Goal: Task Accomplishment & Management: Manage account settings

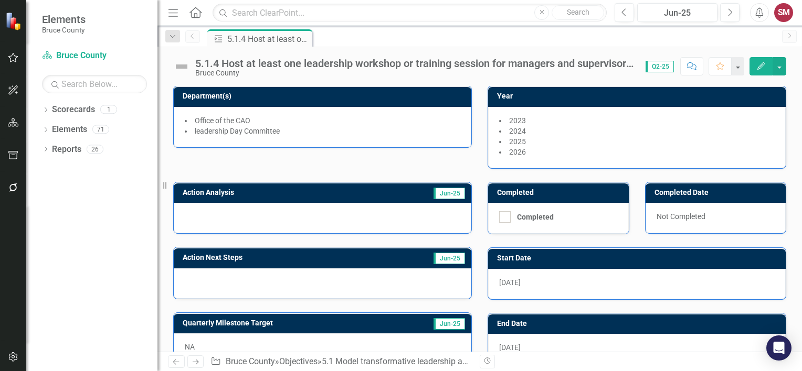
scroll to position [105, 0]
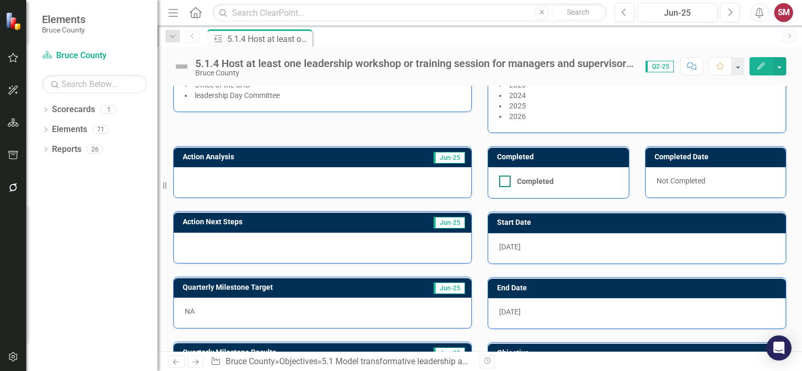
click at [503, 180] on div at bounding box center [505, 182] width 12 height 12
click at [503, 180] on input "Completed" at bounding box center [502, 179] width 7 height 7
checkbox input "true"
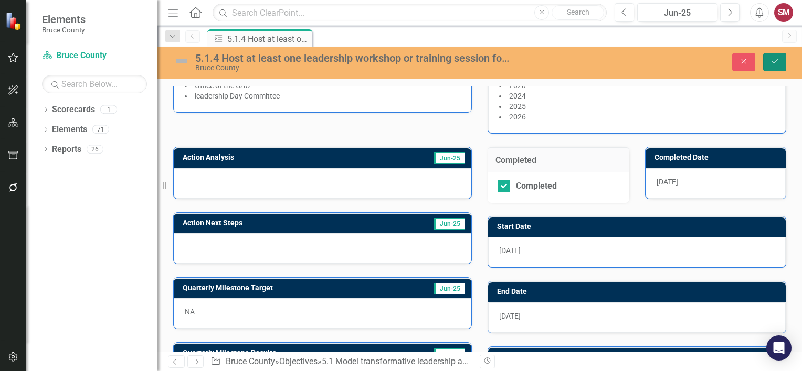
click at [771, 61] on icon "submit" at bounding box center [774, 61] width 6 height 4
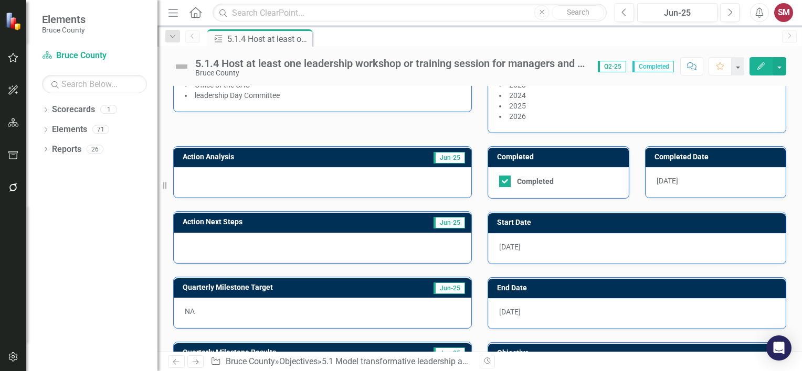
click at [322, 174] on div at bounding box center [322, 182] width 297 height 30
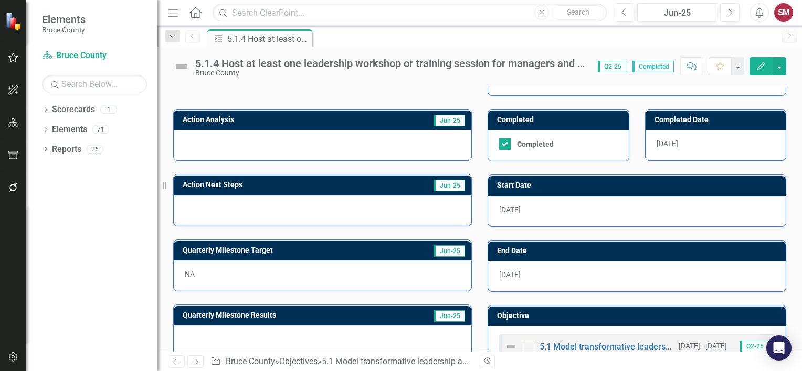
scroll to position [120, 0]
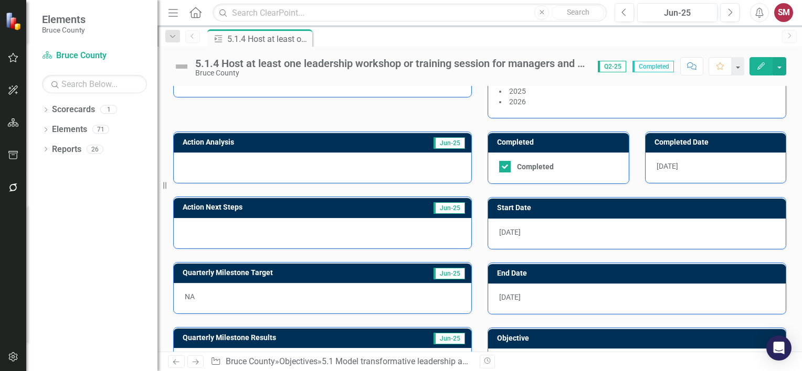
drag, startPoint x: 449, startPoint y: 178, endPoint x: 433, endPoint y: 170, distance: 18.1
click at [443, 173] on div at bounding box center [322, 168] width 297 height 30
drag, startPoint x: 380, startPoint y: 157, endPoint x: 301, endPoint y: 159, distance: 79.2
click at [301, 159] on div at bounding box center [322, 168] width 297 height 30
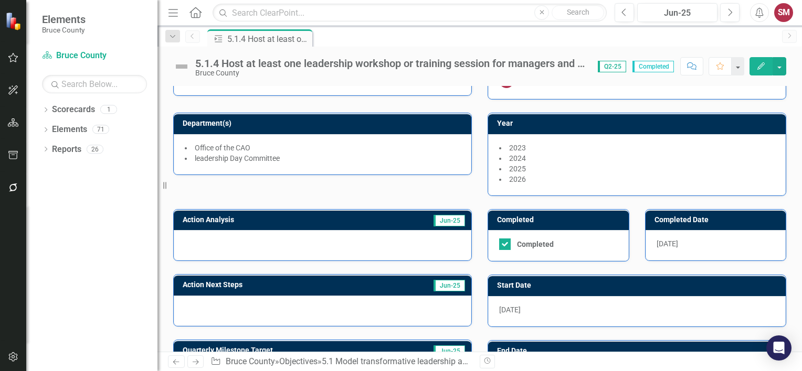
scroll to position [157, 0]
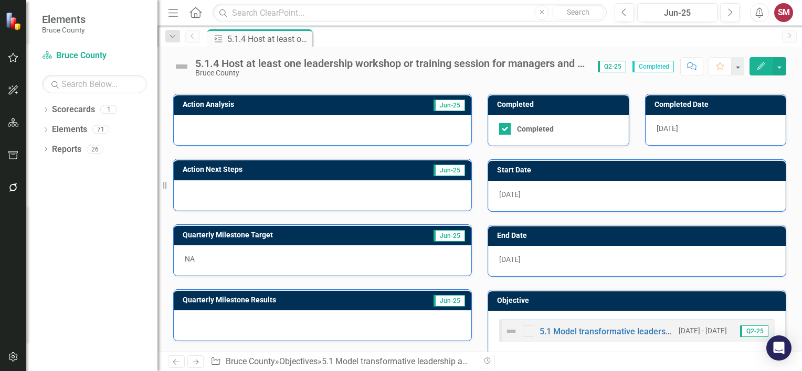
click at [249, 186] on div at bounding box center [322, 195] width 297 height 30
drag, startPoint x: 248, startPoint y: 188, endPoint x: 191, endPoint y: 186, distance: 56.7
click at [232, 188] on div at bounding box center [322, 195] width 297 height 30
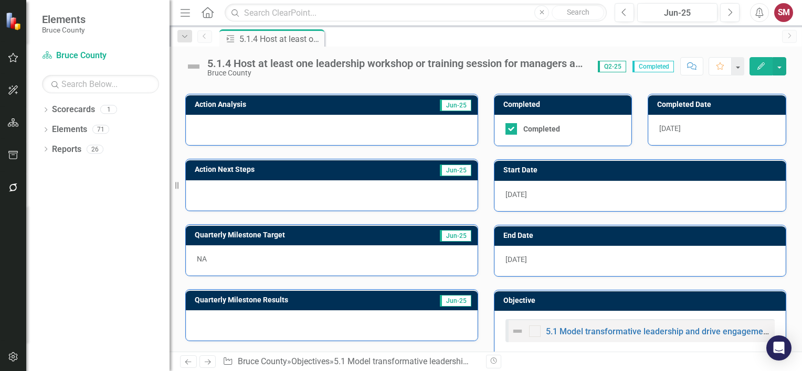
click at [169, 183] on div "Resize" at bounding box center [173, 185] width 8 height 371
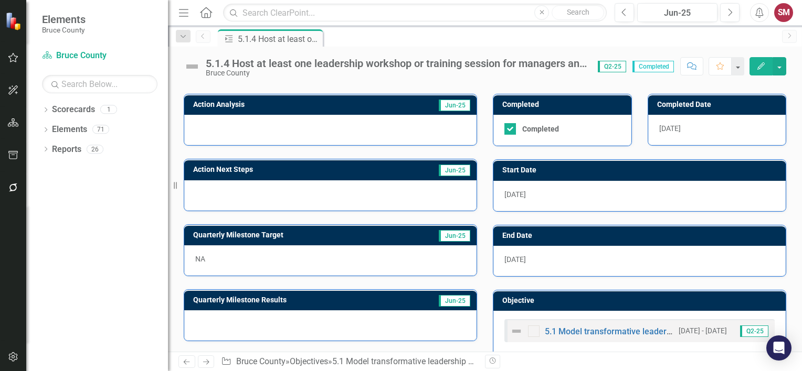
click at [206, 183] on div at bounding box center [330, 195] width 292 height 30
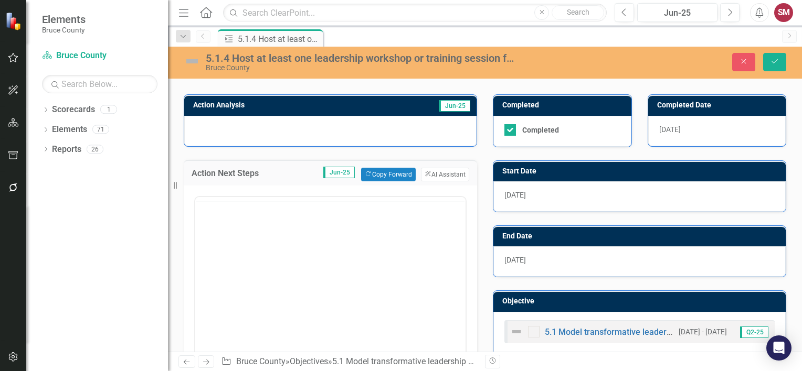
scroll to position [0, 0]
click at [246, 132] on div at bounding box center [330, 131] width 292 height 30
click at [246, 131] on div at bounding box center [330, 131] width 292 height 30
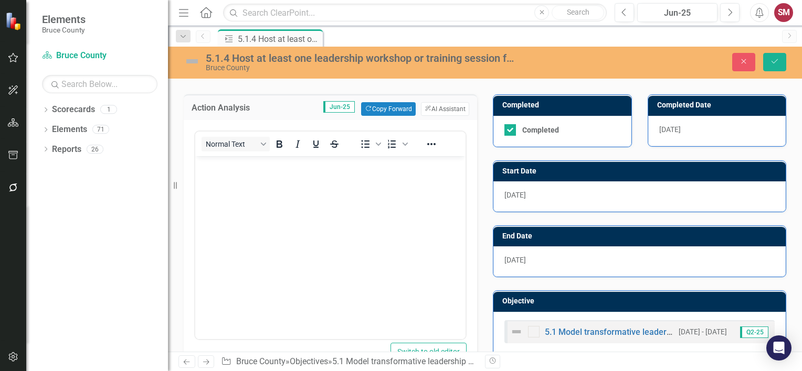
click at [232, 171] on p "Rich Text Area. Press ALT-0 for help." at bounding box center [330, 165] width 265 height 13
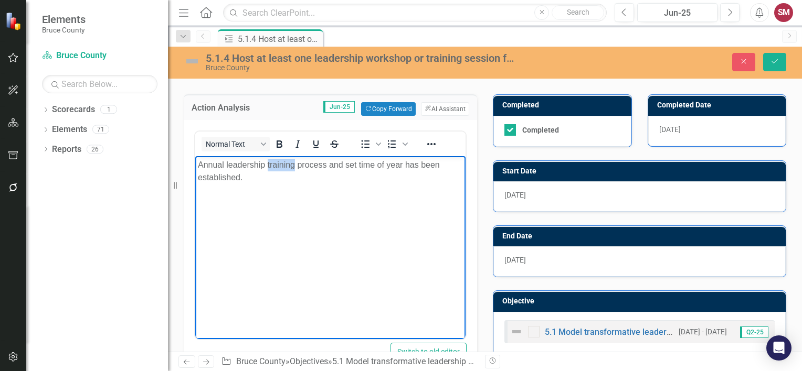
drag, startPoint x: 295, startPoint y: 164, endPoint x: 267, endPoint y: 162, distance: 28.4
click at [267, 162] on p "Annual leadership training process and set time of year has been established." at bounding box center [330, 171] width 265 height 25
drag, startPoint x: 257, startPoint y: 182, endPoint x: 193, endPoint y: 165, distance: 66.8
click at [195, 165] on html "Annual leadership day process and set time of year has been established." at bounding box center [330, 234] width 270 height 157
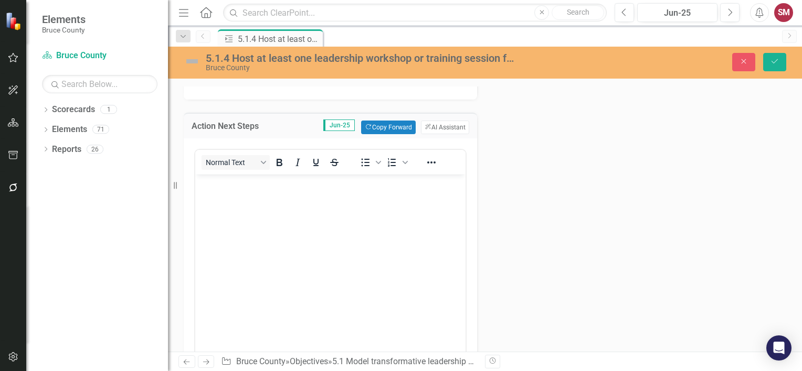
scroll to position [420, 0]
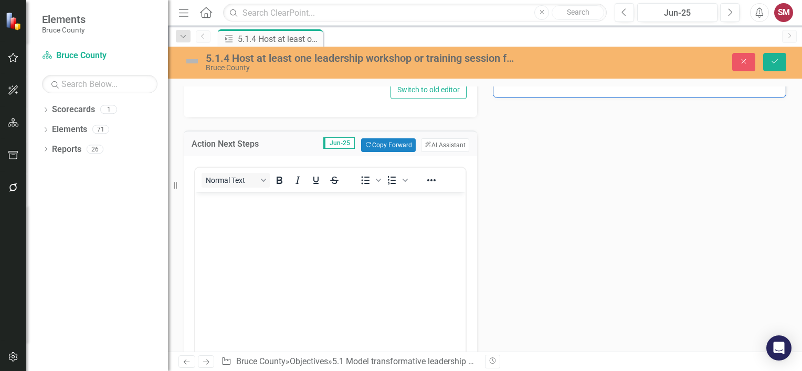
click at [257, 216] on body "Rich Text Area. Press ALT-0 for help." at bounding box center [330, 271] width 270 height 157
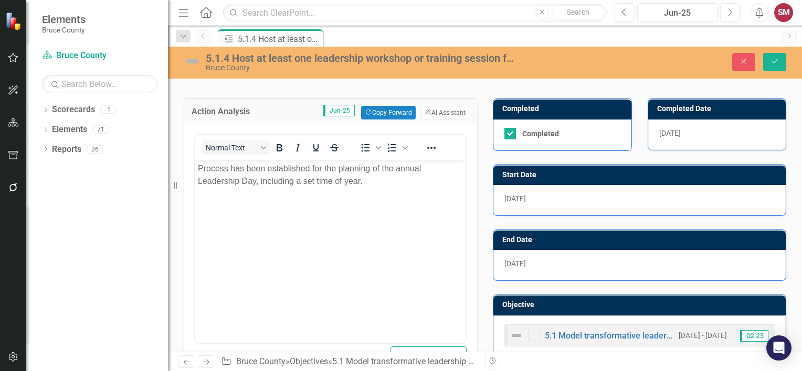
scroll to position [44, 0]
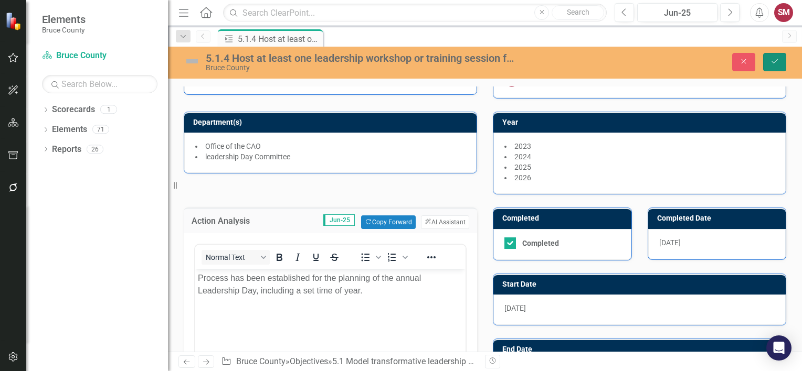
click at [777, 63] on icon "Save" at bounding box center [774, 61] width 9 height 7
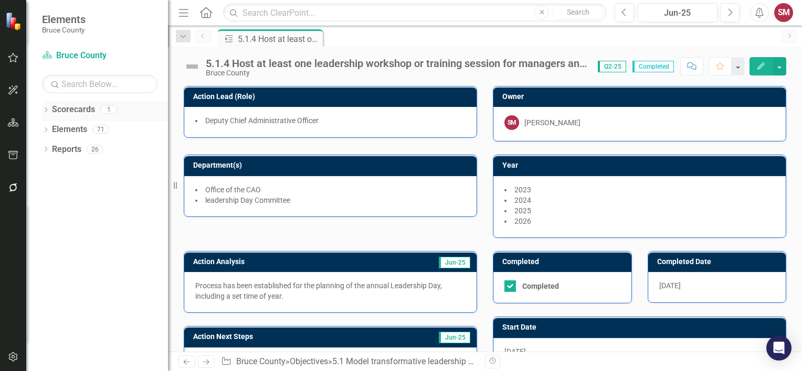
click at [63, 111] on link "Scorecards" at bounding box center [73, 110] width 43 height 12
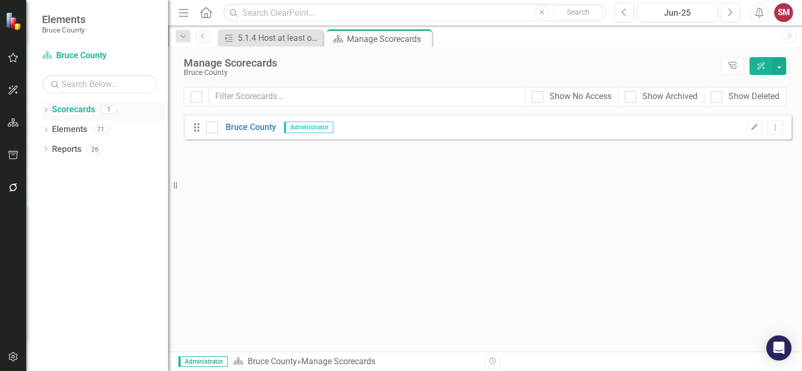
click at [80, 105] on link "Scorecards" at bounding box center [73, 110] width 43 height 12
click at [83, 109] on link "Scorecards" at bounding box center [73, 110] width 43 height 12
click at [63, 124] on link "Elements" at bounding box center [69, 130] width 35 height 12
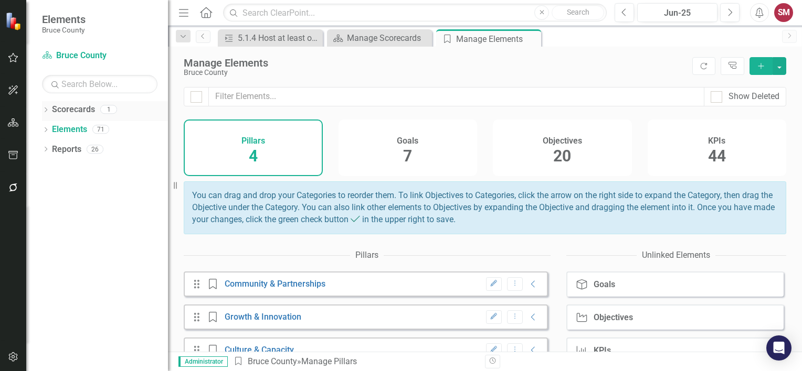
click at [76, 110] on link "Scorecards" at bounding box center [73, 110] width 43 height 12
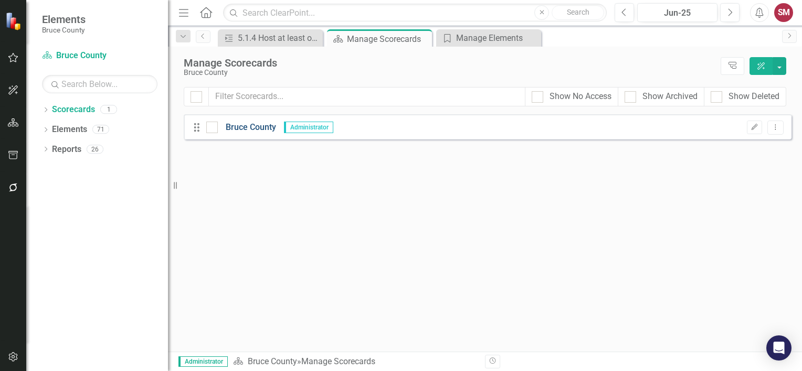
click at [261, 124] on link "Bruce County" at bounding box center [247, 128] width 58 height 12
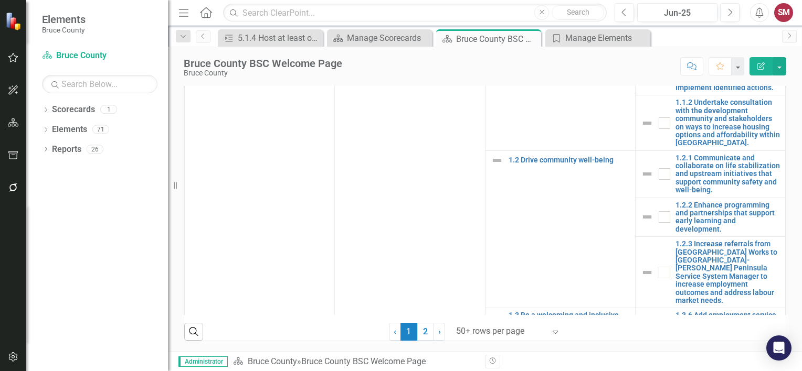
scroll to position [420, 0]
click at [374, 38] on div "Manage Scorecards" at bounding box center [381, 37] width 69 height 13
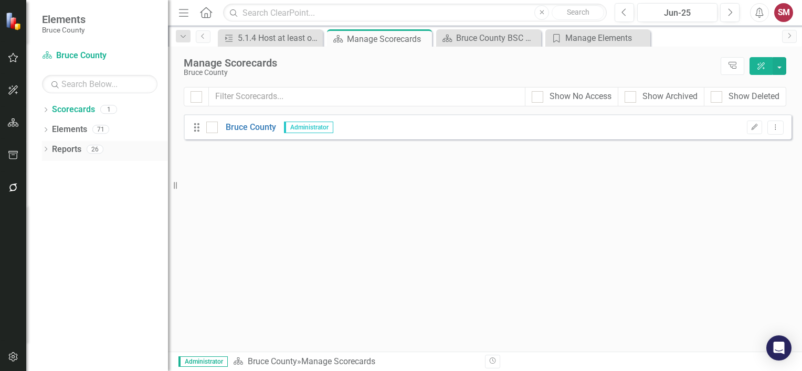
click at [59, 149] on link "Reports" at bounding box center [66, 150] width 29 height 12
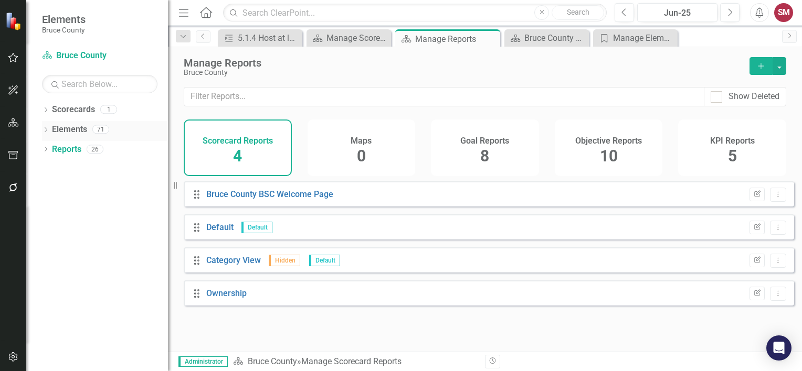
click at [71, 132] on link "Elements" at bounding box center [69, 130] width 35 height 12
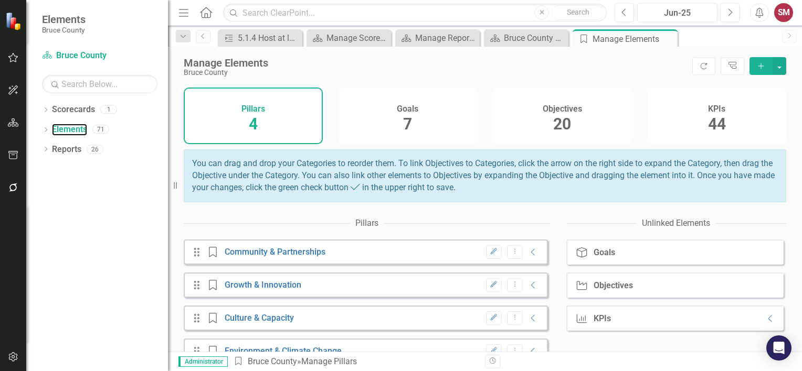
scroll to position [59, 0]
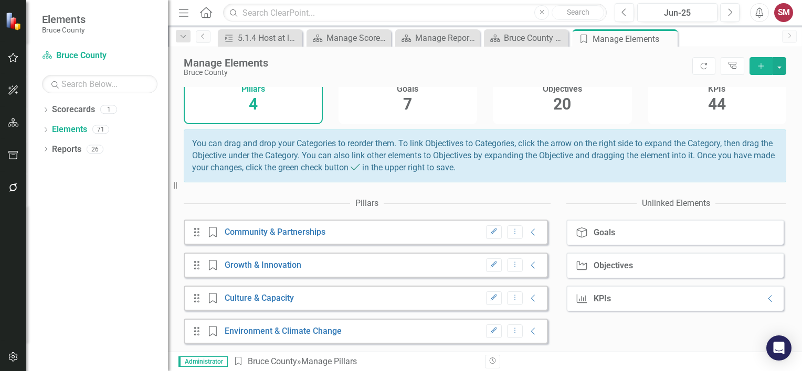
click at [636, 303] on div "KPI KPIs Collapse" at bounding box center [674, 298] width 217 height 25
click at [765, 296] on icon "Collapse" at bounding box center [770, 299] width 10 height 8
